Goal: Find contact information: Find contact information

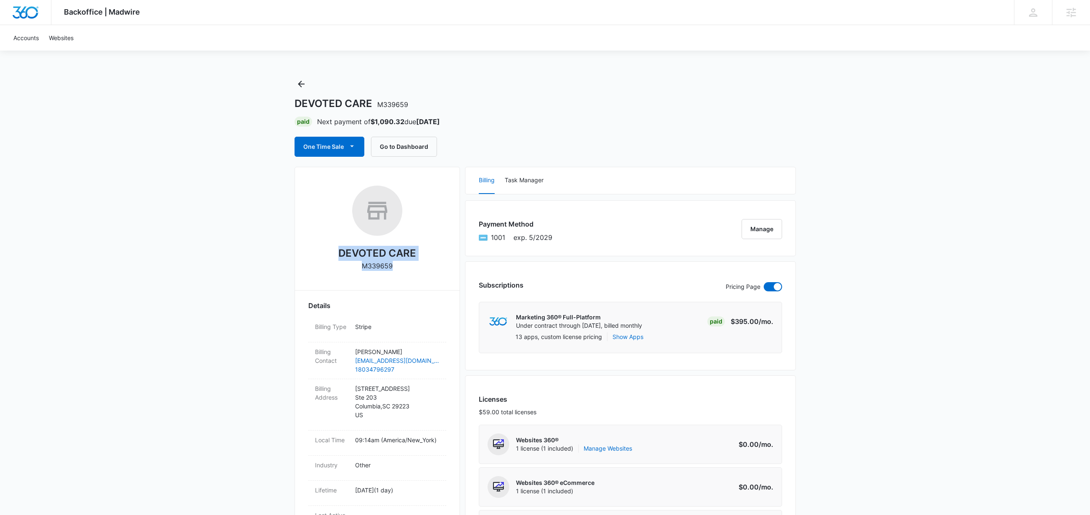
drag, startPoint x: 397, startPoint y: 267, endPoint x: 335, endPoint y: 258, distance: 62.9
click at [334, 258] on div "DEVOTED CARE M339659" at bounding box center [377, 230] width 138 height 91
copy div "DEVOTED CARE M339659"
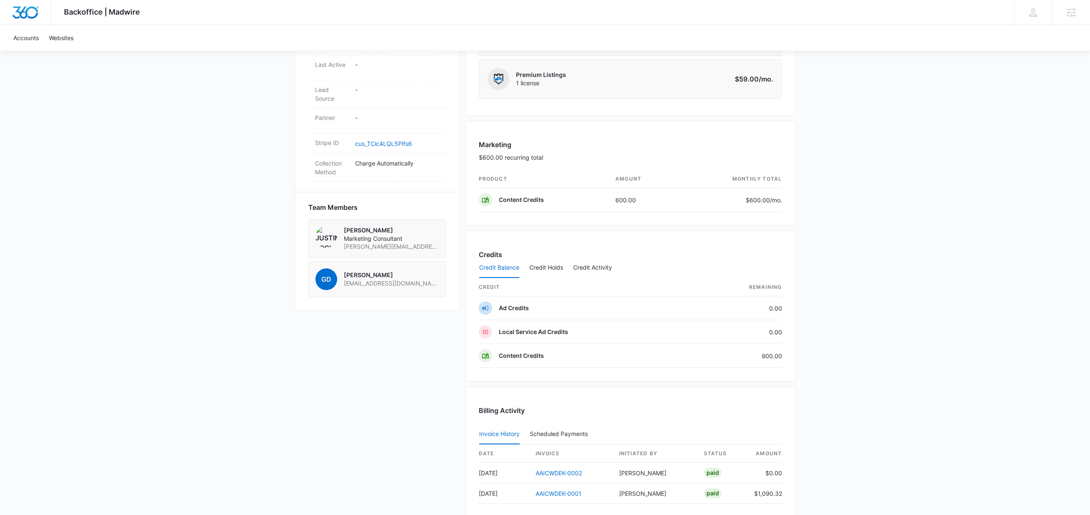
scroll to position [457, 0]
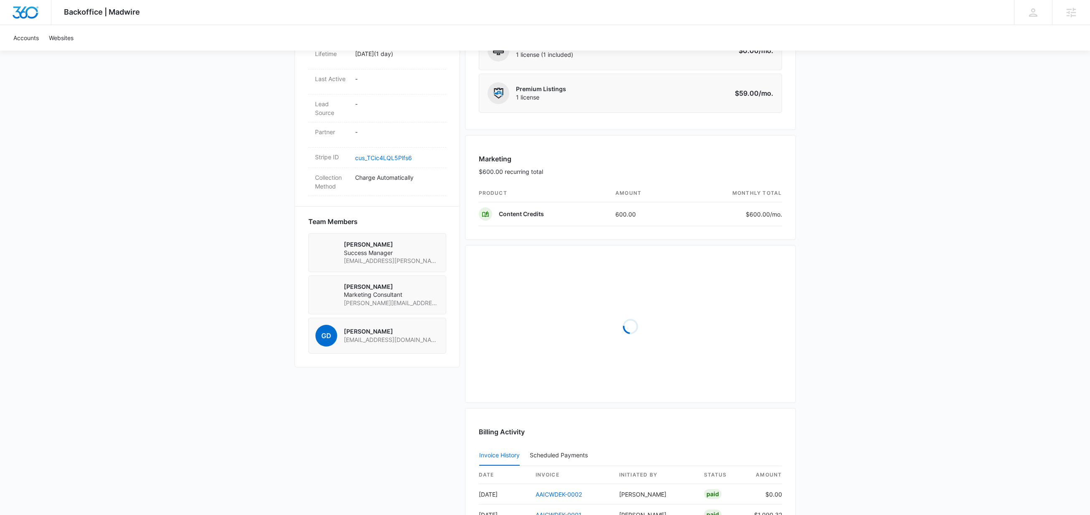
scroll to position [443, 0]
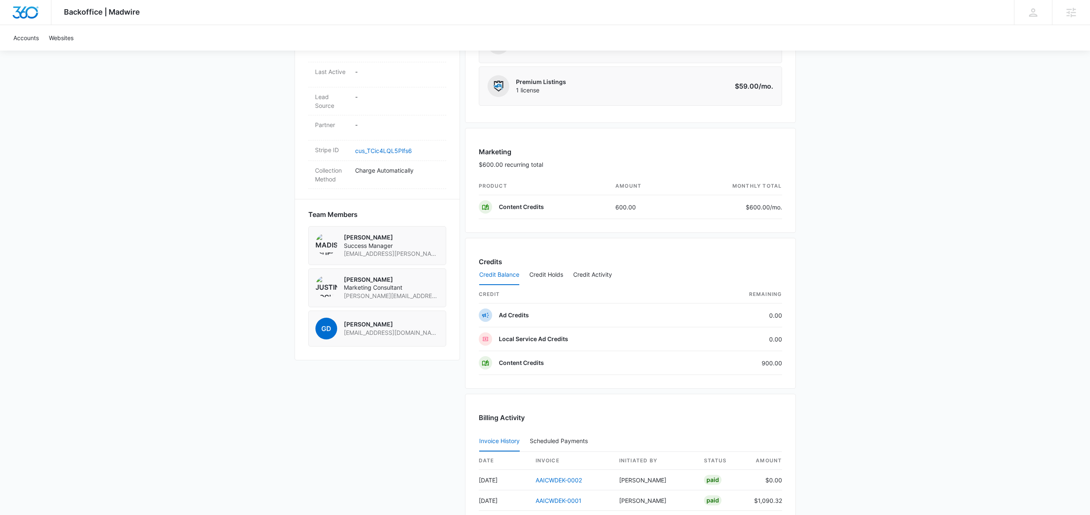
drag, startPoint x: 424, startPoint y: 254, endPoint x: 387, endPoint y: 256, distance: 36.4
click at [344, 254] on div "Madison Ruff Success Manager madison.ruff@madwire.com" at bounding box center [377, 245] width 138 height 39
drag, startPoint x: 420, startPoint y: 254, endPoint x: 343, endPoint y: 256, distance: 77.3
click at [342, 257] on div "Madison Ruff Success Manager madison.ruff@madwire.com" at bounding box center [377, 245] width 124 height 25
copy span "madison.ruff@madwire.com"
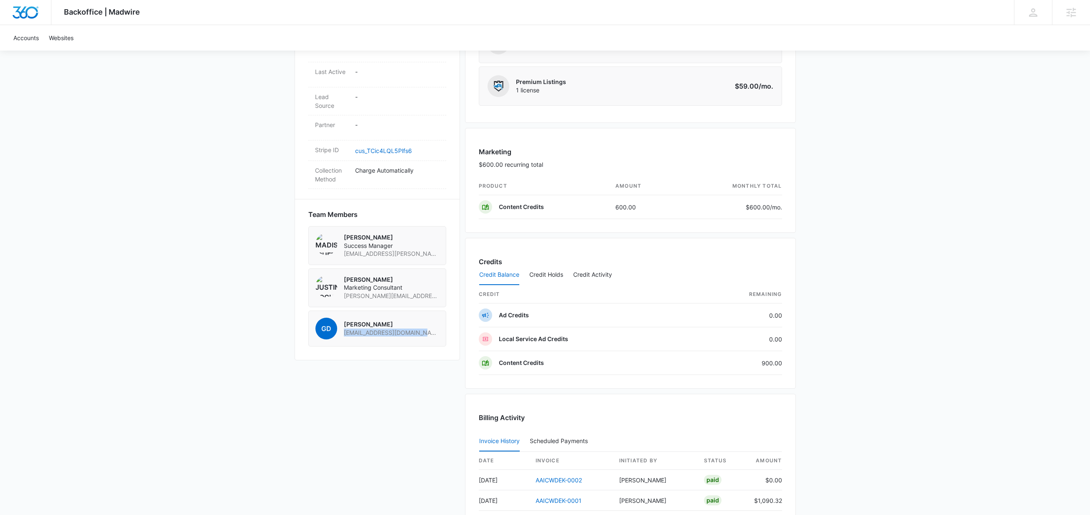
drag, startPoint x: 425, startPoint y: 334, endPoint x: 345, endPoint y: 335, distance: 79.8
click at [345, 335] on div "GD Garret Durie garret.durie@madwire.com" at bounding box center [377, 328] width 138 height 36
copy span "garret.durie@madwire.com"
